Goal: Information Seeking & Learning: Learn about a topic

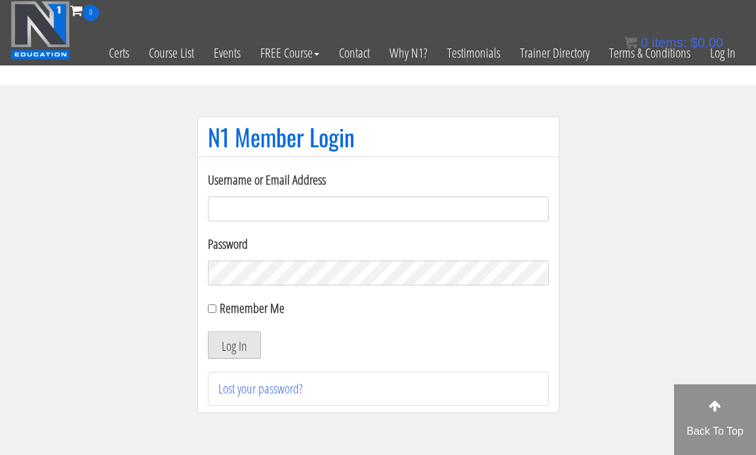
type input "pbkirby12@gmail.com"
click at [229, 349] on button "Log In" at bounding box center [234, 346] width 53 height 28
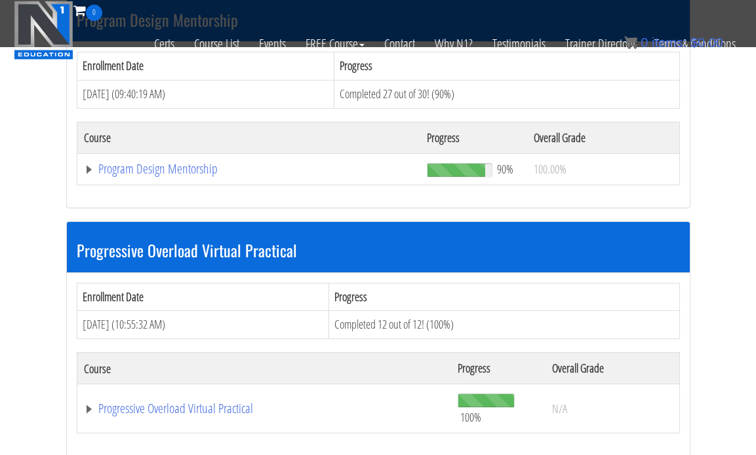
scroll to position [1428, 0]
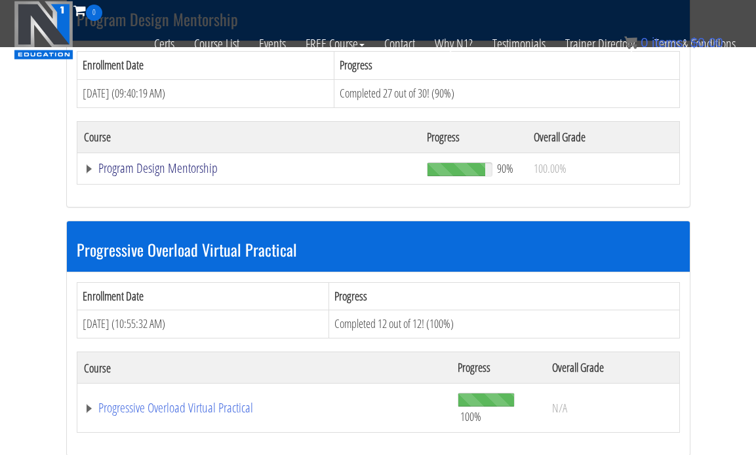
click at [180, 166] on link "Program Design Mentorship" at bounding box center [249, 168] width 330 height 13
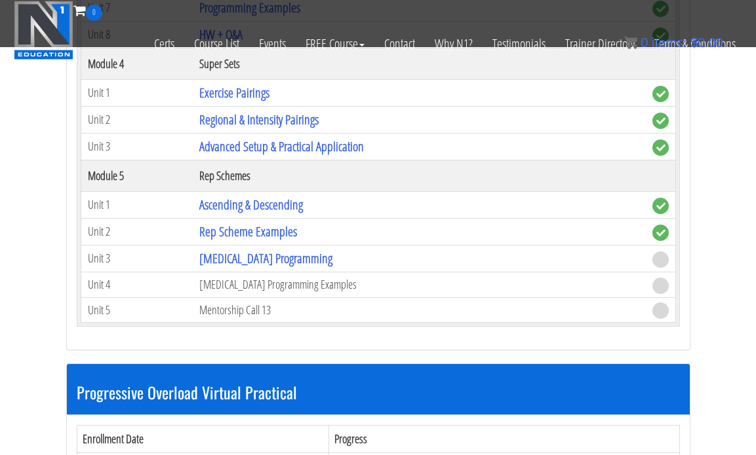
scroll to position [2256, 0]
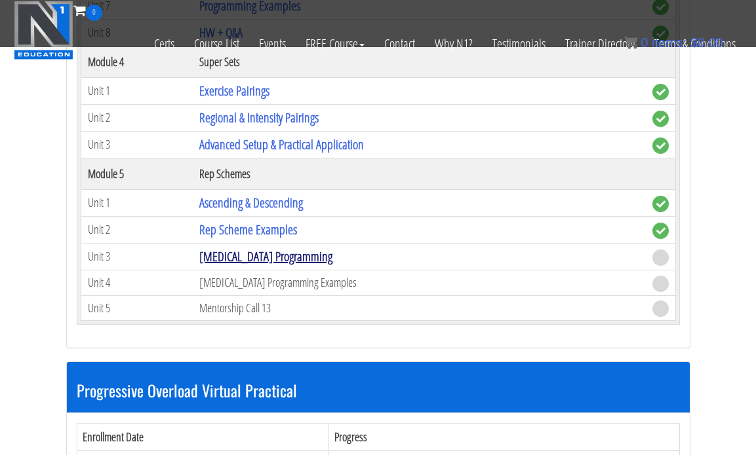
click at [235, 255] on link "[MEDICAL_DATA] Programming" at bounding box center [265, 257] width 133 height 18
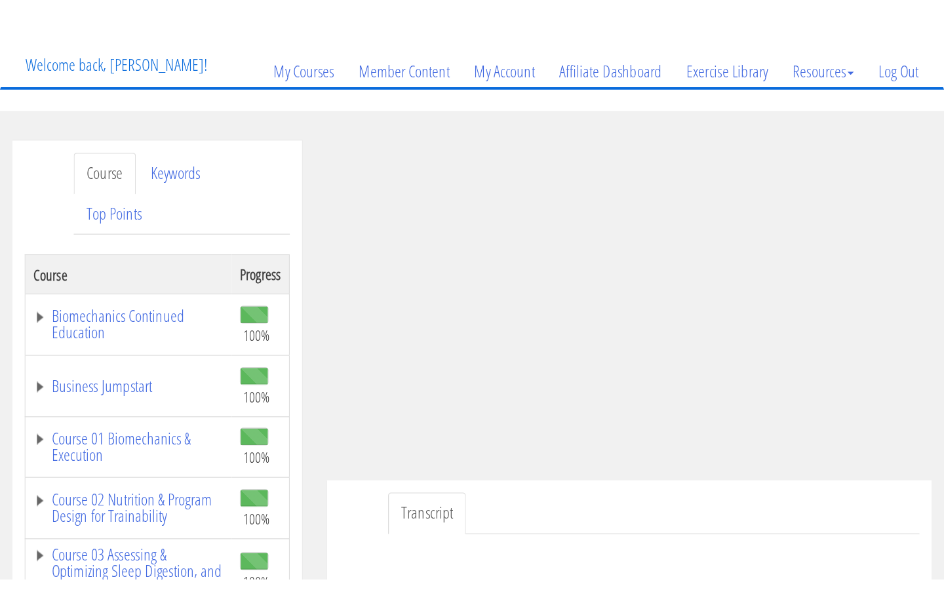
scroll to position [72, 0]
